Goal: Task Accomplishment & Management: Use online tool/utility

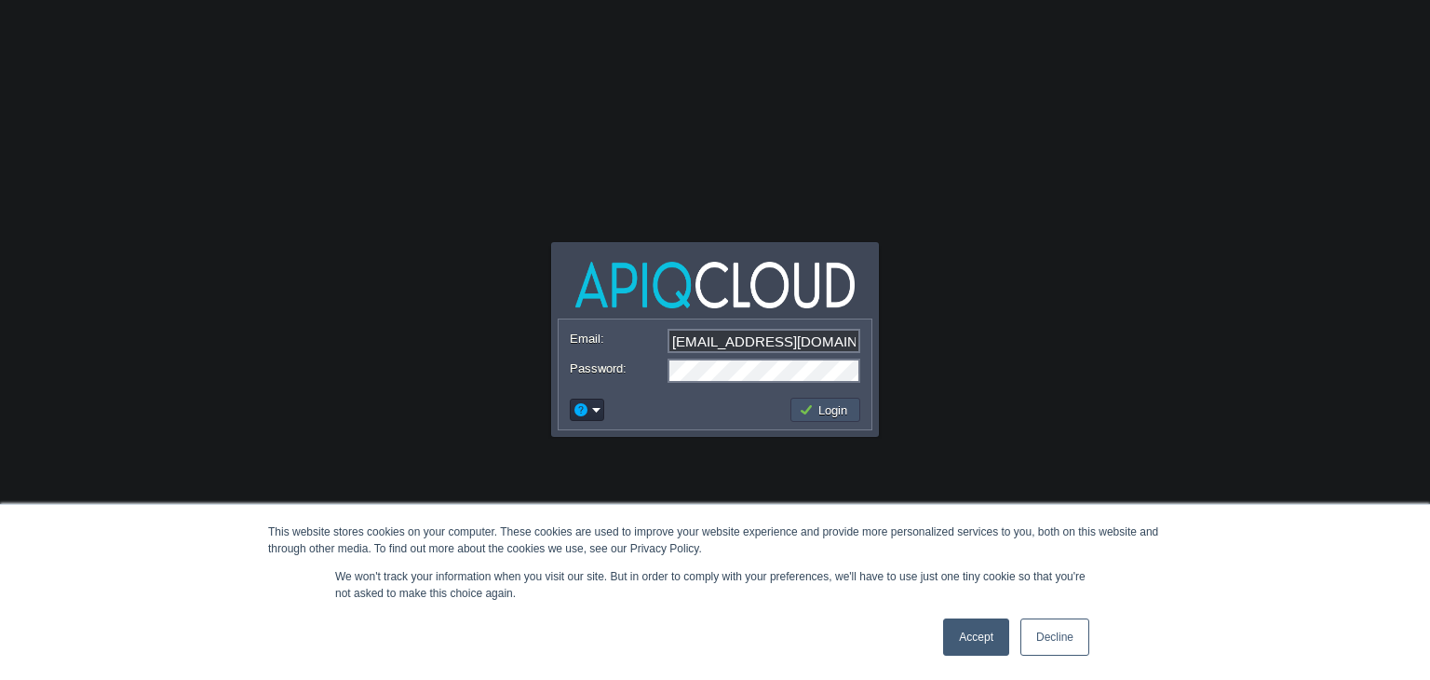
click at [828, 407] on button "Login" at bounding box center [826, 409] width 54 height 17
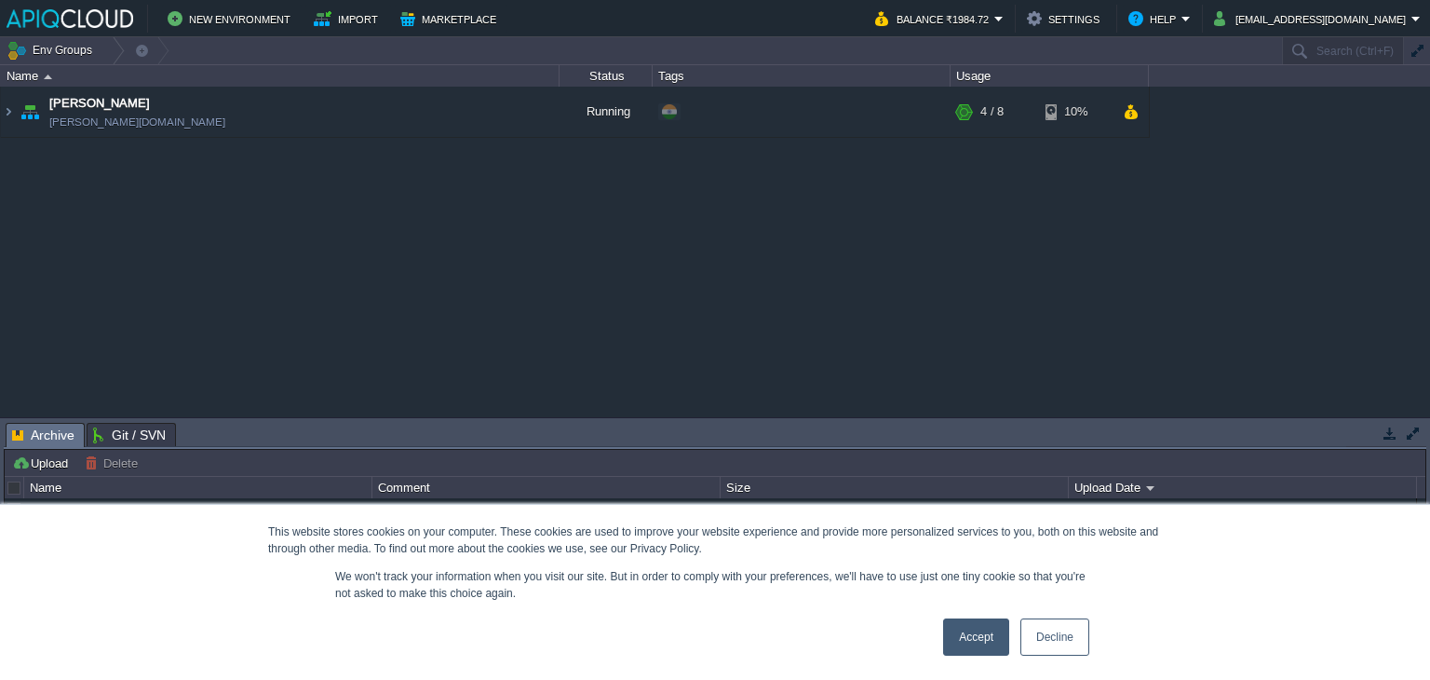
click at [978, 650] on link "Accept" at bounding box center [976, 636] width 66 height 37
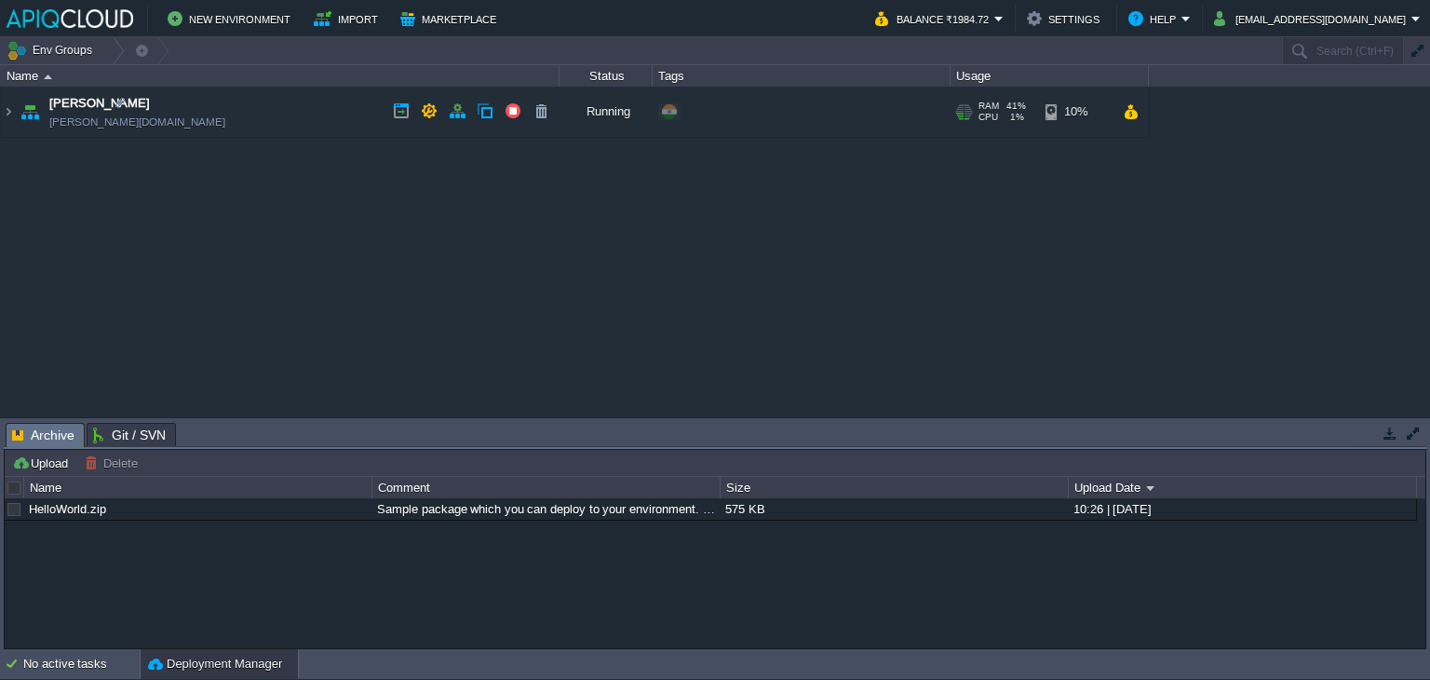
click at [302, 113] on td "Chaitanya [DOMAIN_NAME]" at bounding box center [280, 112] width 559 height 51
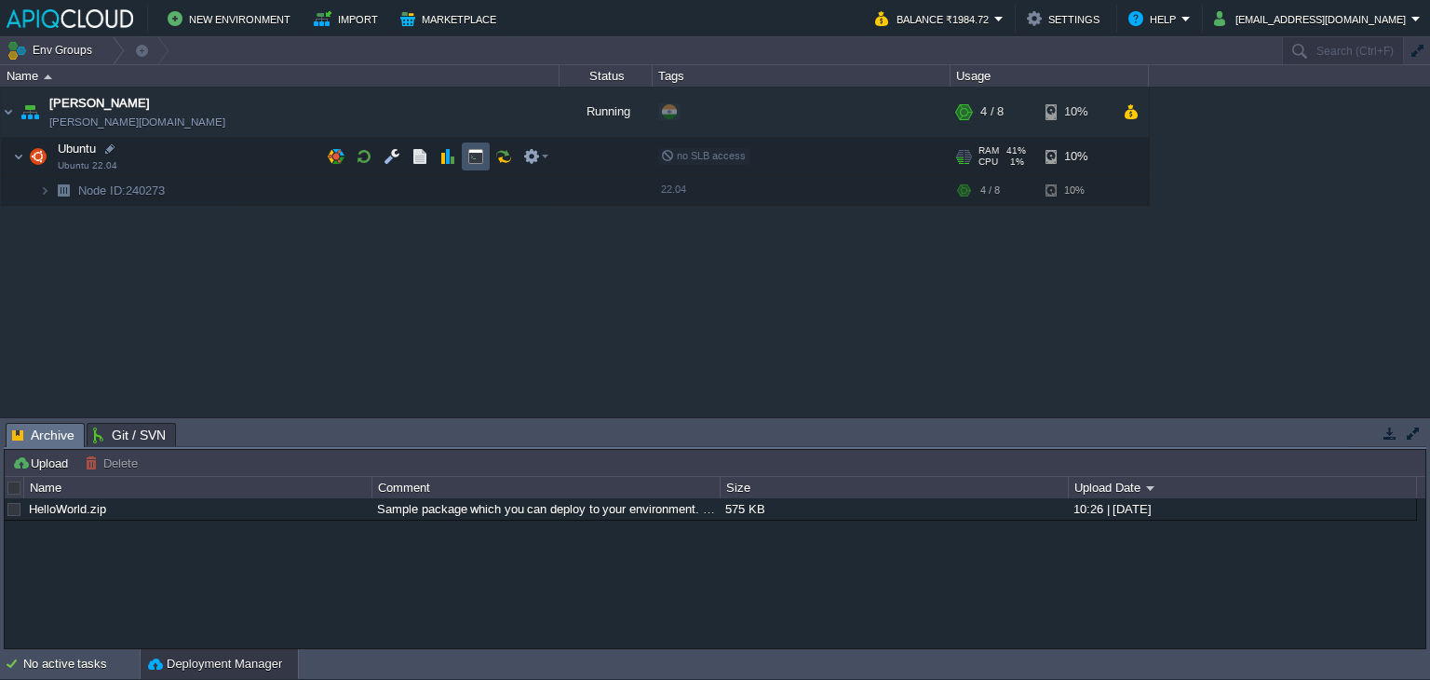
click at [472, 154] on button "button" at bounding box center [475, 156] width 17 height 17
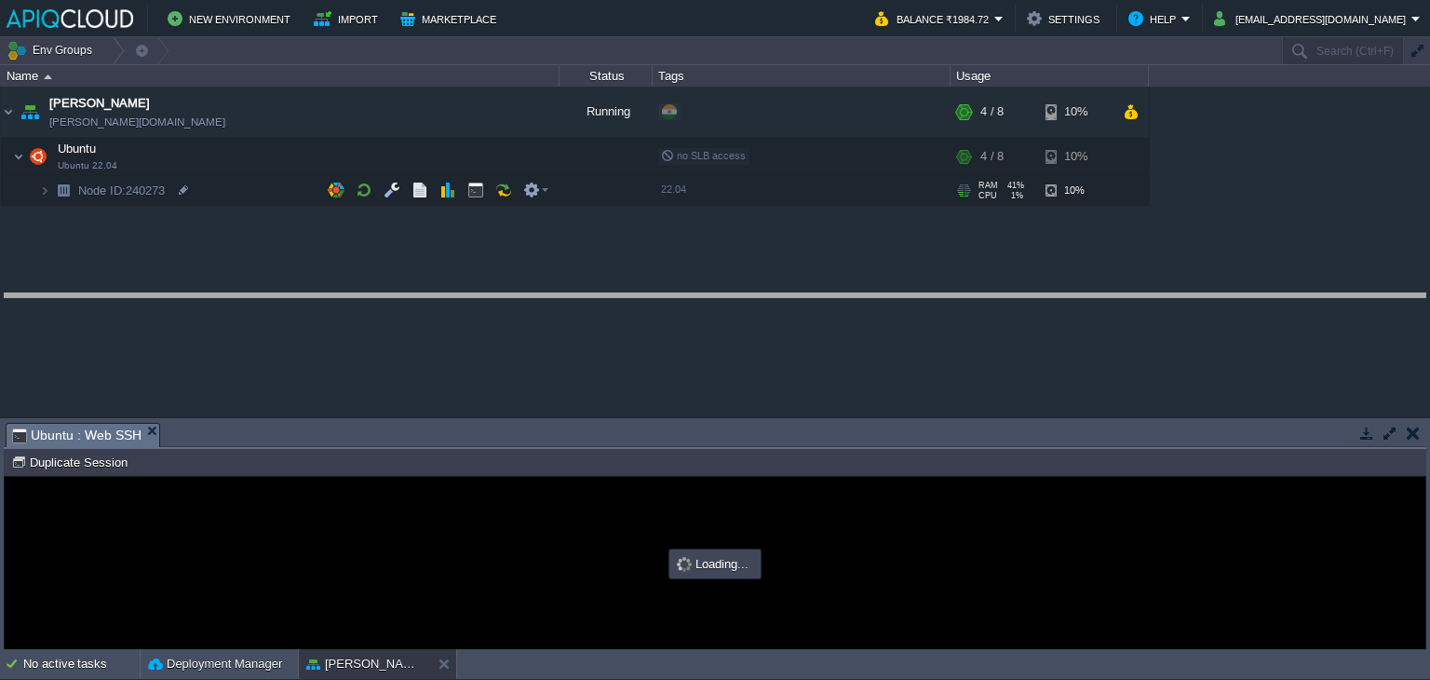
drag, startPoint x: 630, startPoint y: 422, endPoint x: 634, endPoint y: 292, distance: 129.5
click at [634, 292] on body "New Environment Import Marketplace Bonus ₹0.00 Upgrade Account Balance ₹1984.72…" at bounding box center [715, 340] width 1430 height 680
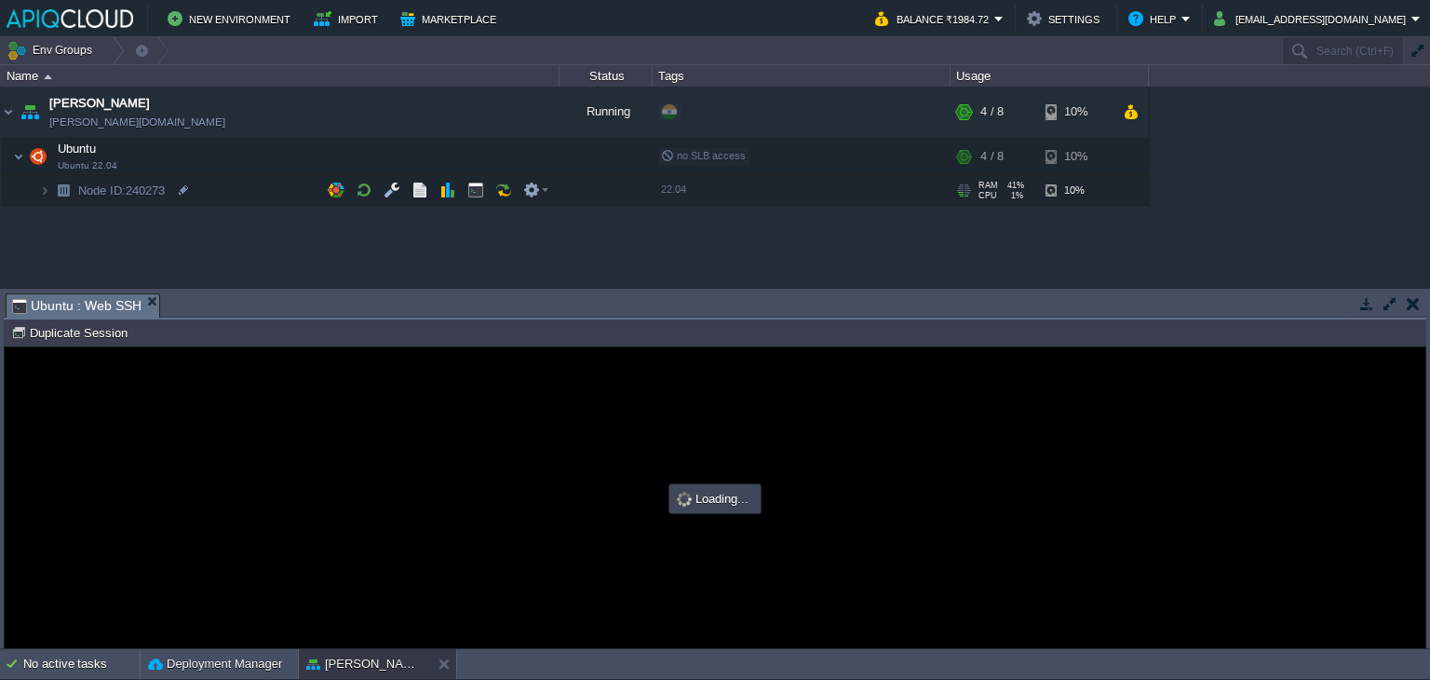
type input "#000000"
click at [634, 289] on div "Tasks Activity Log Archive Git / SVN Ubuntu : Web SSH Upload Delete Deploy to .…" at bounding box center [715, 468] width 1430 height 359
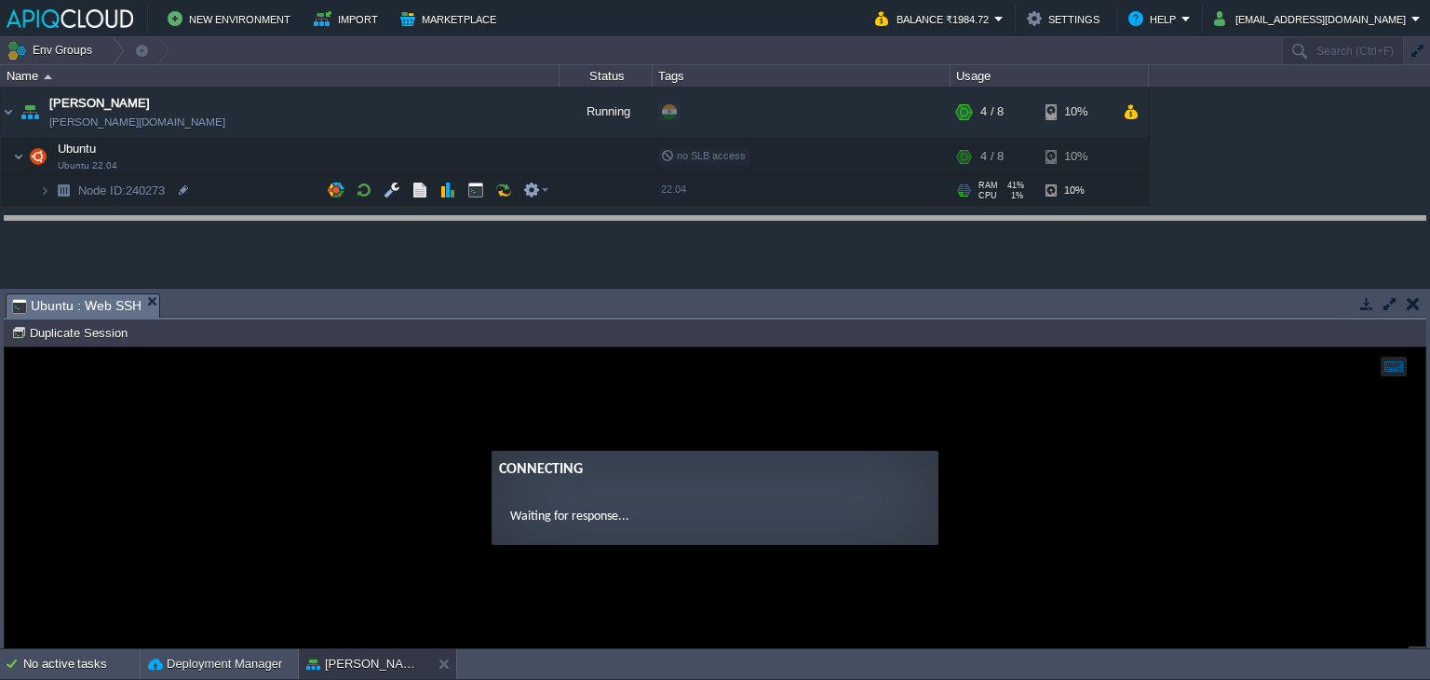
drag, startPoint x: 633, startPoint y: 295, endPoint x: 633, endPoint y: 218, distance: 77.3
click at [633, 218] on body "New Environment Import Marketplace Bonus ₹0.00 Upgrade Account Balance ₹1984.72…" at bounding box center [715, 340] width 1430 height 680
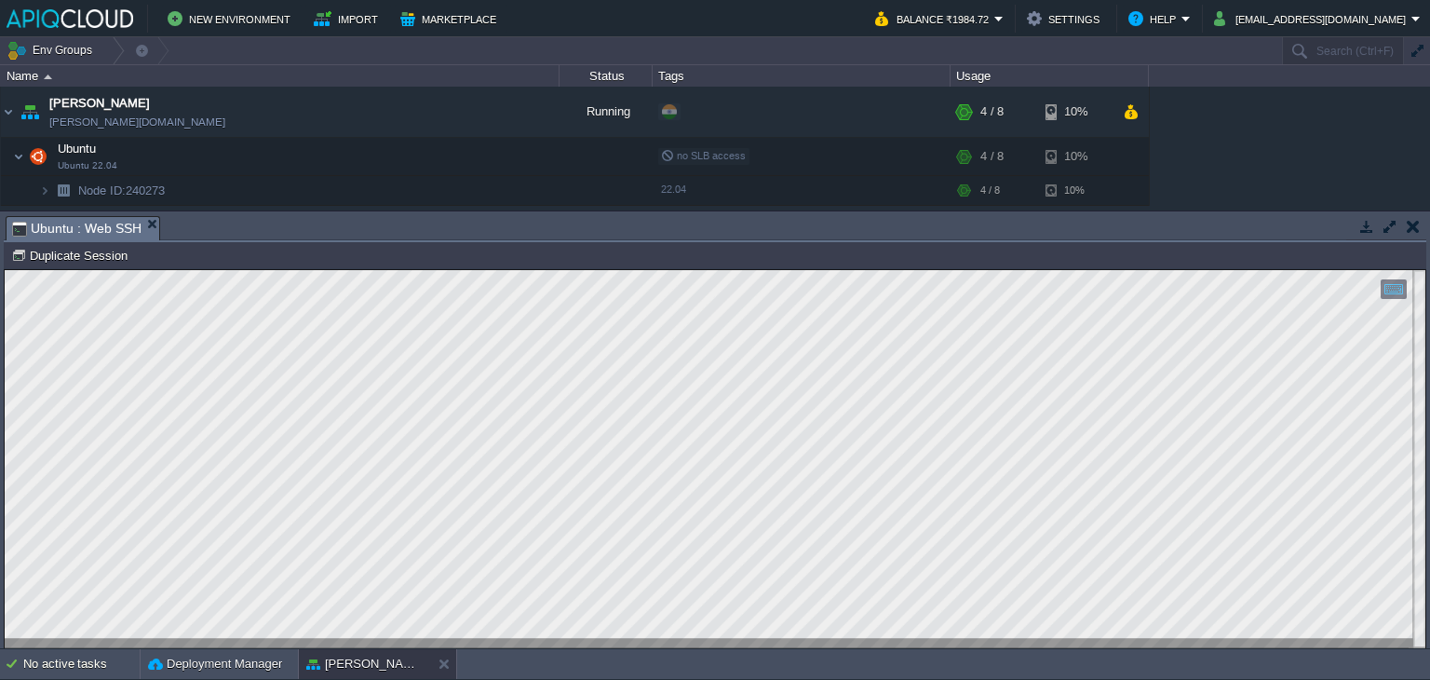
click at [1416, 221] on button "button" at bounding box center [1413, 226] width 13 height 17
